Goal: Task Accomplishment & Management: Complete application form

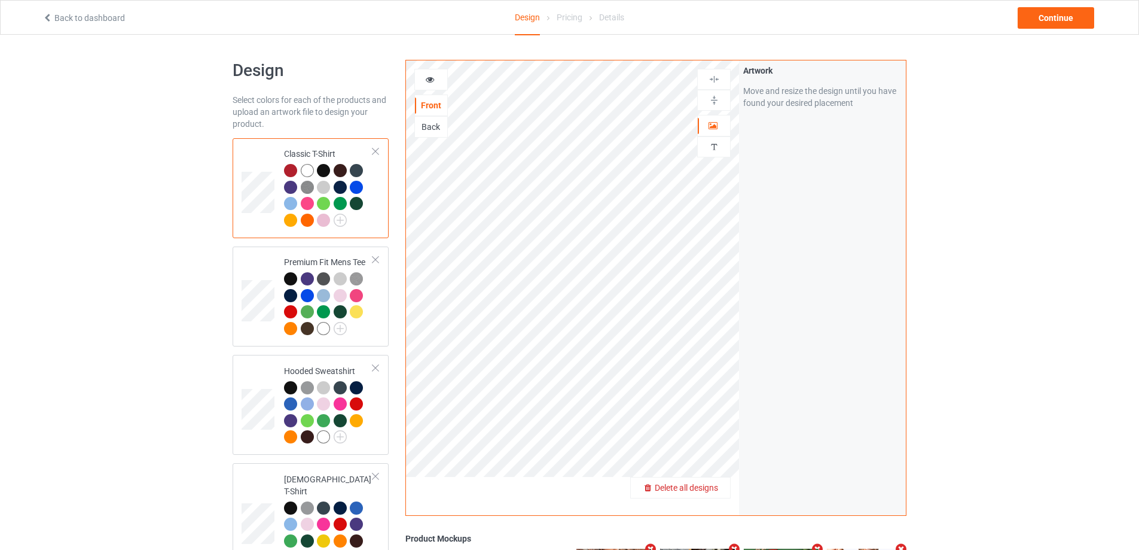
click at [704, 487] on span "Delete all designs" at bounding box center [686, 488] width 63 height 10
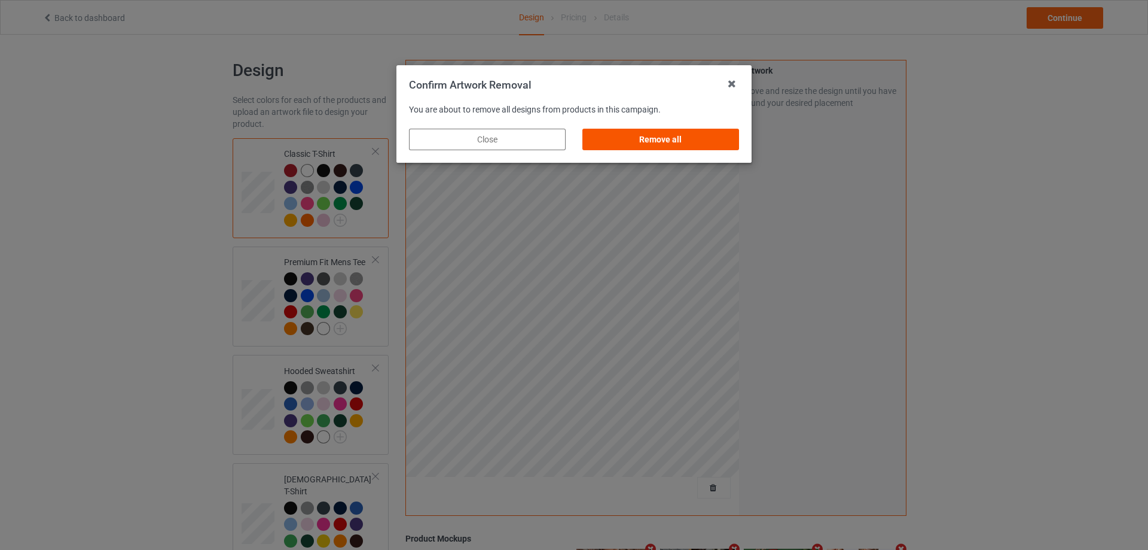
click at [645, 138] on div "Remove all" at bounding box center [661, 140] width 157 height 22
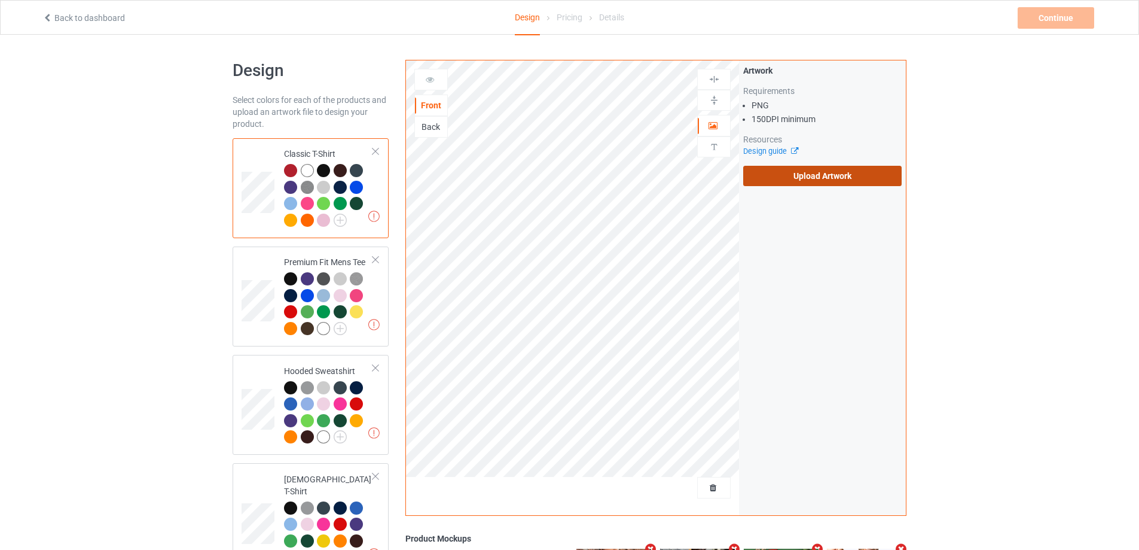
click at [808, 176] on label "Upload Artwork" at bounding box center [822, 176] width 159 height 20
click at [0, 0] on input "Upload Artwork" at bounding box center [0, 0] width 0 height 0
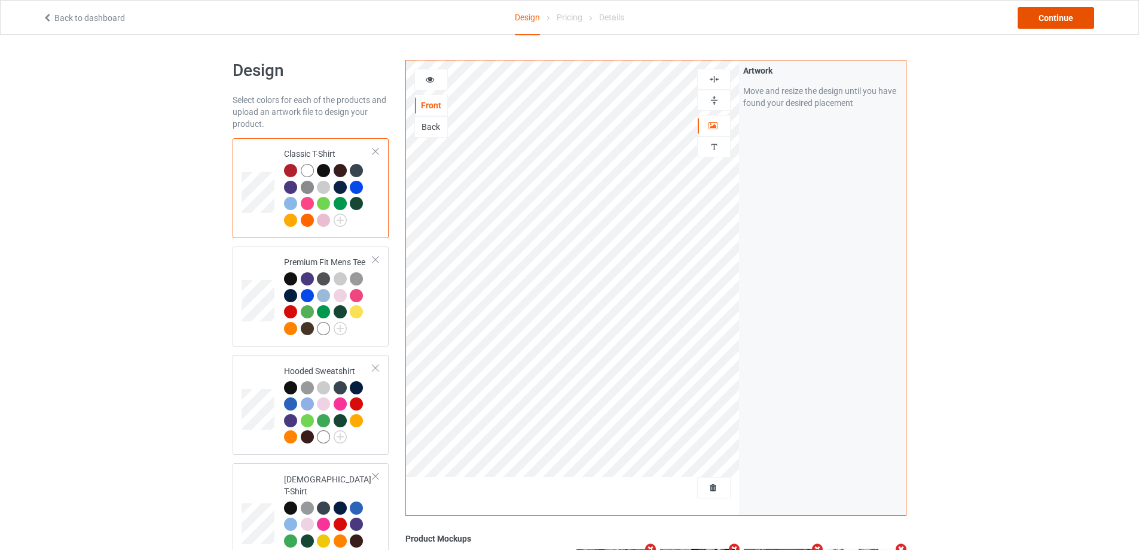
click at [1049, 17] on div "Continue" at bounding box center [1056, 18] width 77 height 22
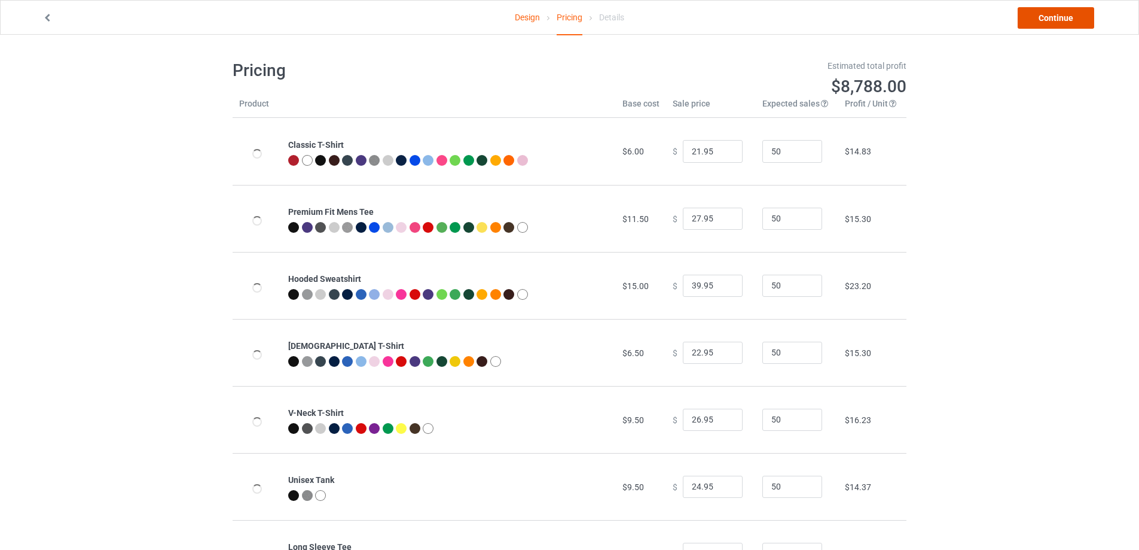
click at [1049, 17] on link "Continue" at bounding box center [1056, 18] width 77 height 22
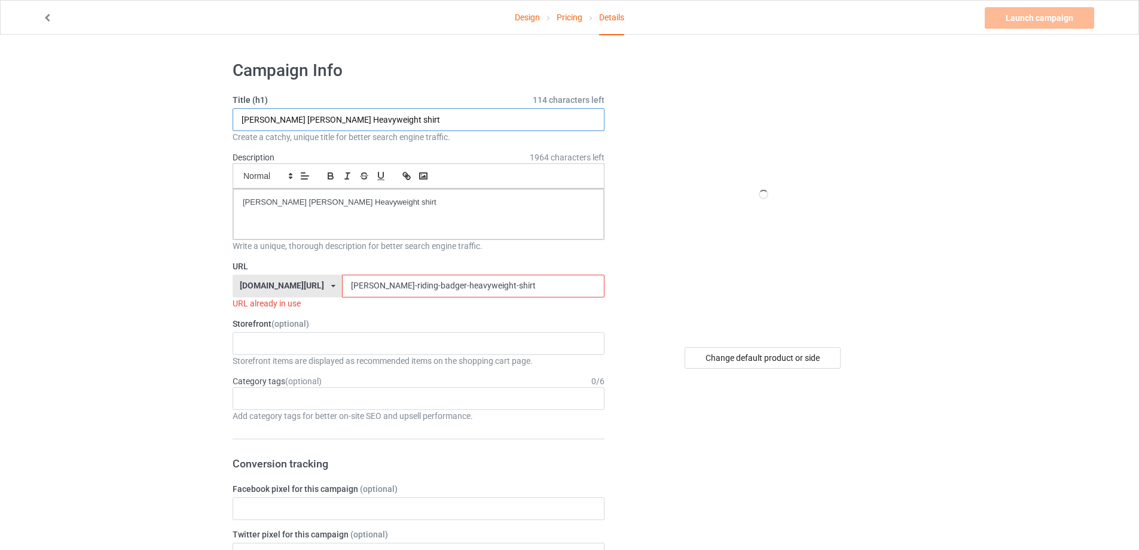
drag, startPoint x: 393, startPoint y: 124, endPoint x: 246, endPoint y: 138, distance: 147.8
paste input "Bee The Change Salt Lake DSA S"
type input "Bee The Change Salt Lake DSA Shirt"
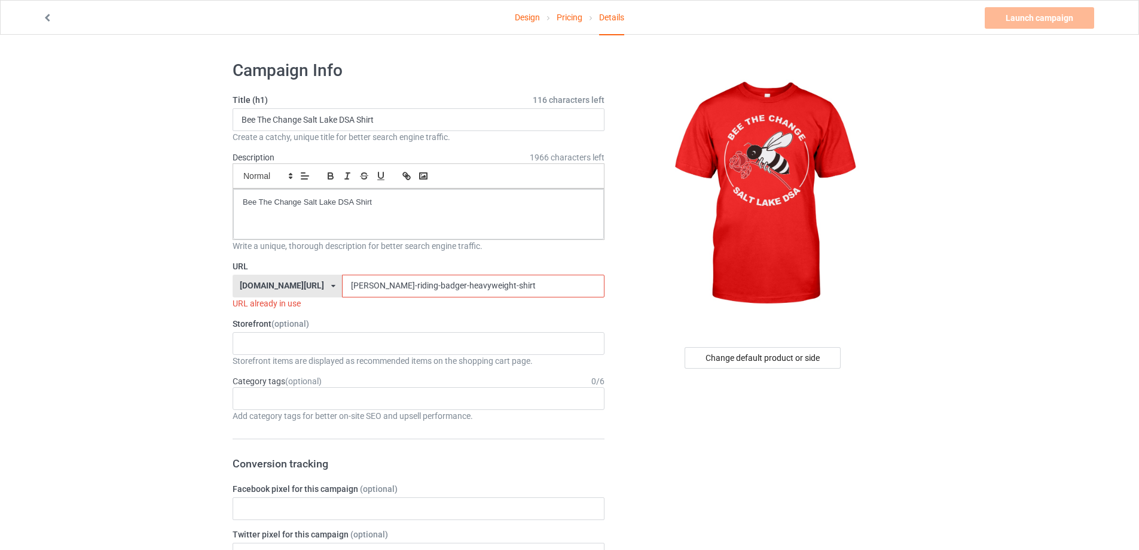
drag, startPoint x: 411, startPoint y: 279, endPoint x: 264, endPoint y: 235, distance: 152.9
paste input "bee-the-change-salt-lake-dsa"
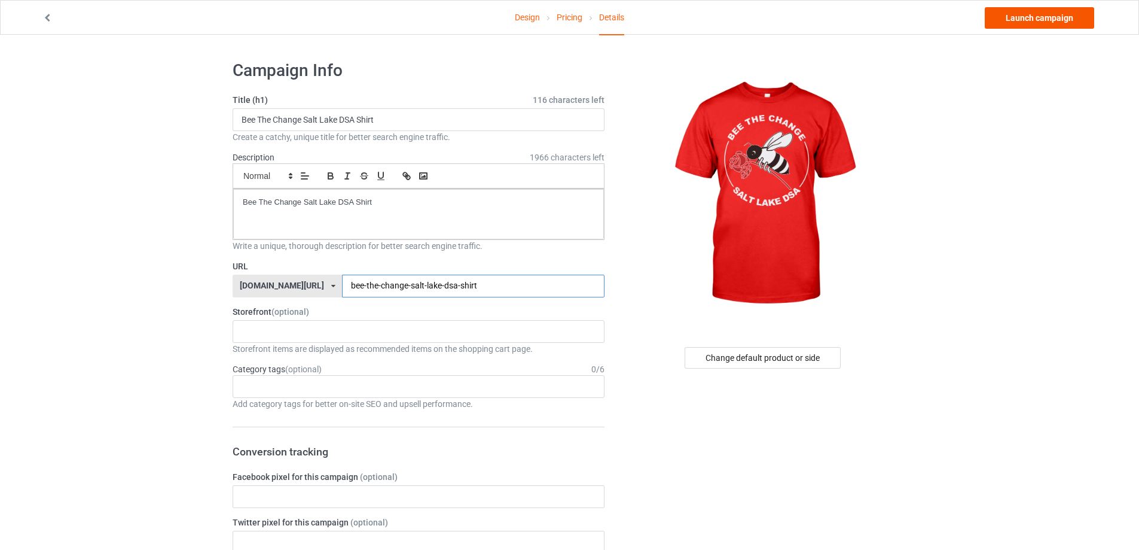
type input "bee-the-change-salt-lake-dsa-shirt"
click at [1023, 19] on link "Launch campaign" at bounding box center [1039, 18] width 109 height 22
